Goal: Transaction & Acquisition: Subscribe to service/newsletter

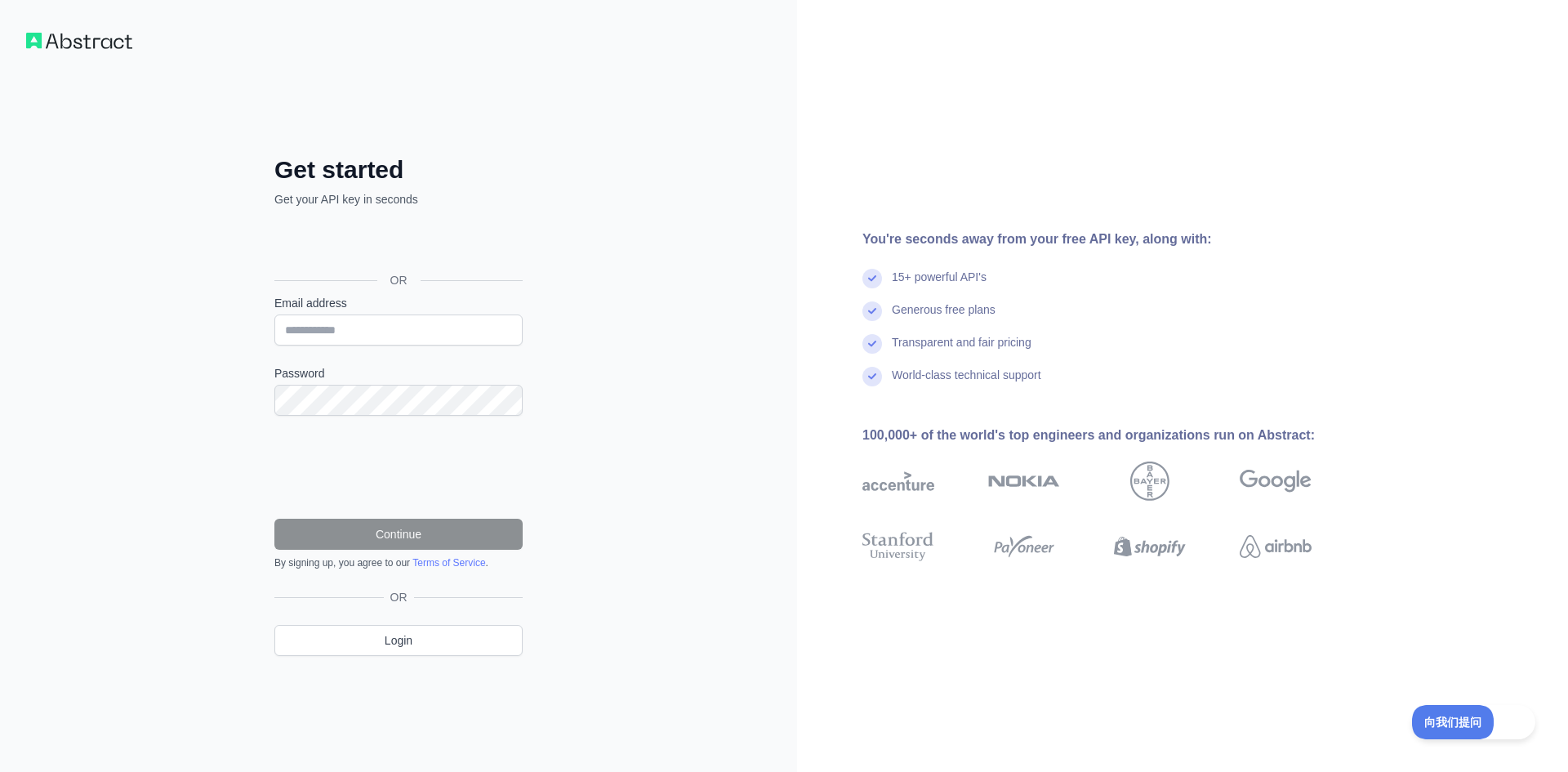
click at [1264, 223] on div "You're seconds away from your free API key, along with: 15+ powerful API's Gene…" at bounding box center [1183, 386] width 771 height 772
drag, startPoint x: 760, startPoint y: 379, endPoint x: 545, endPoint y: 223, distance: 265.6
